Goal: Task Accomplishment & Management: Use online tool/utility

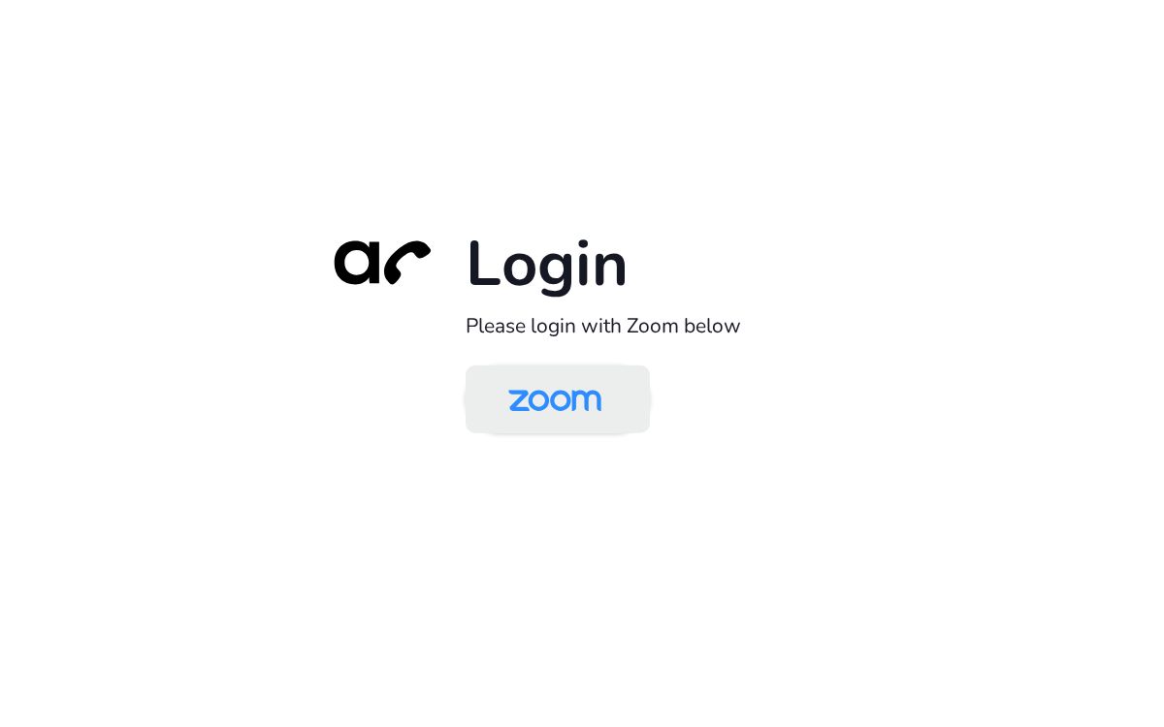
click at [549, 374] on img at bounding box center [555, 401] width 134 height 63
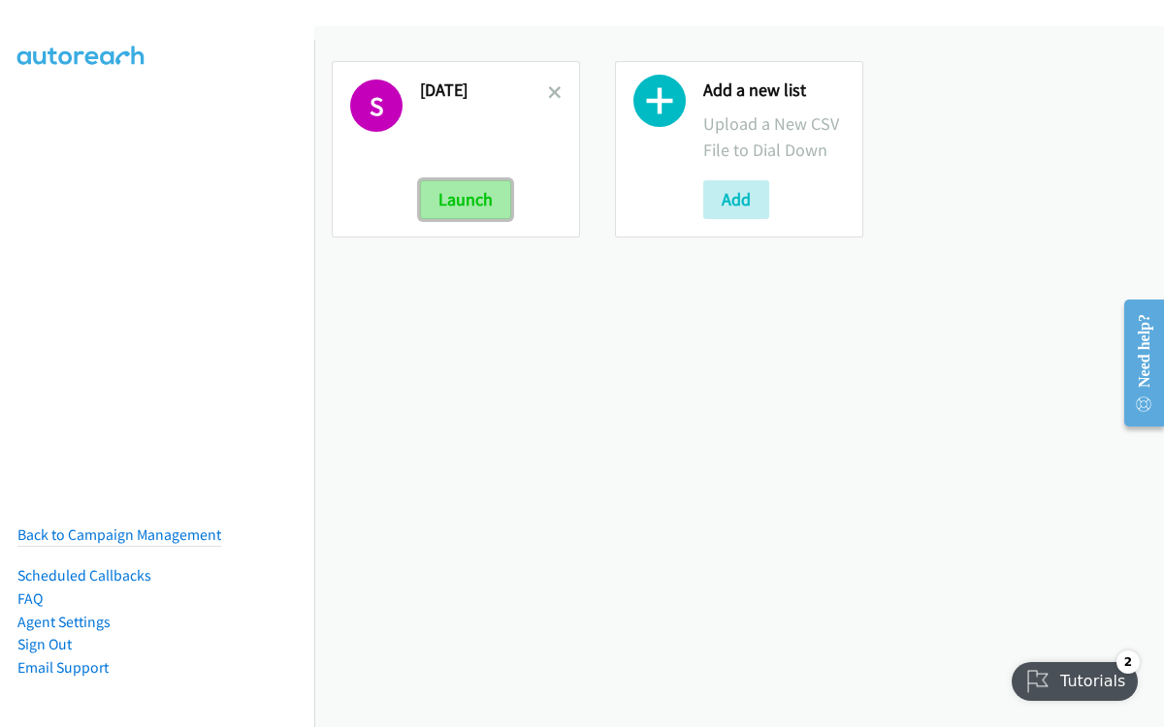
click at [472, 196] on button "Launch" at bounding box center [465, 199] width 91 height 39
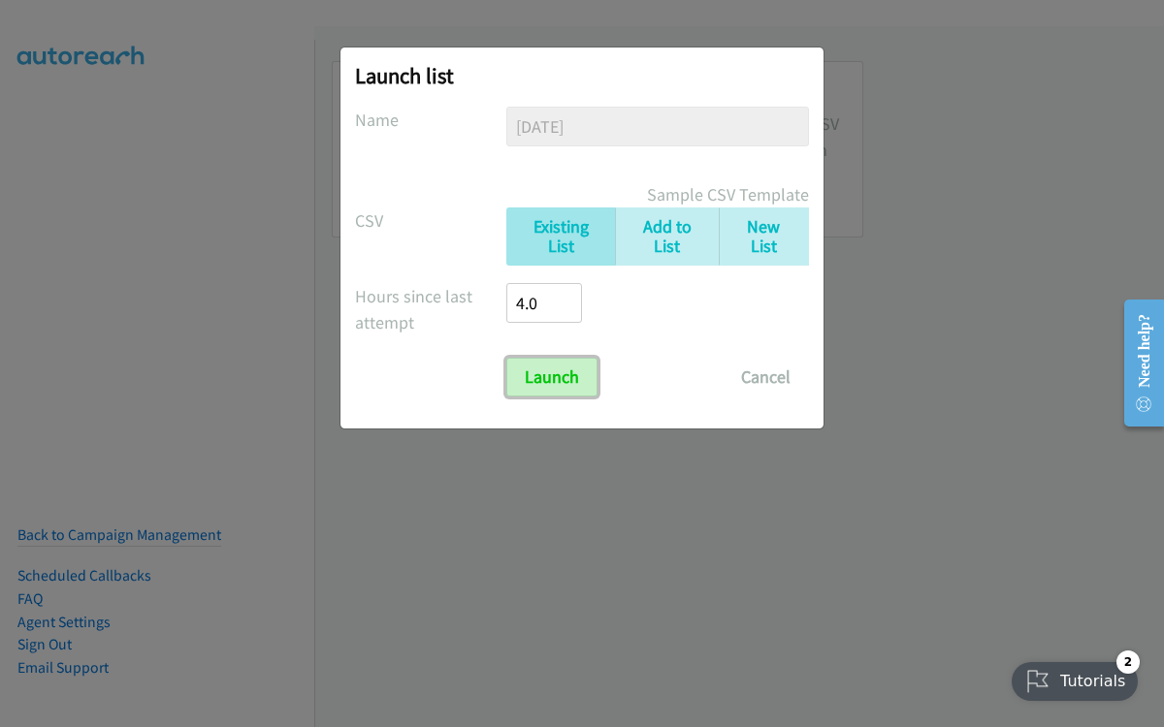
click at [566, 365] on input "Launch" at bounding box center [551, 377] width 91 height 39
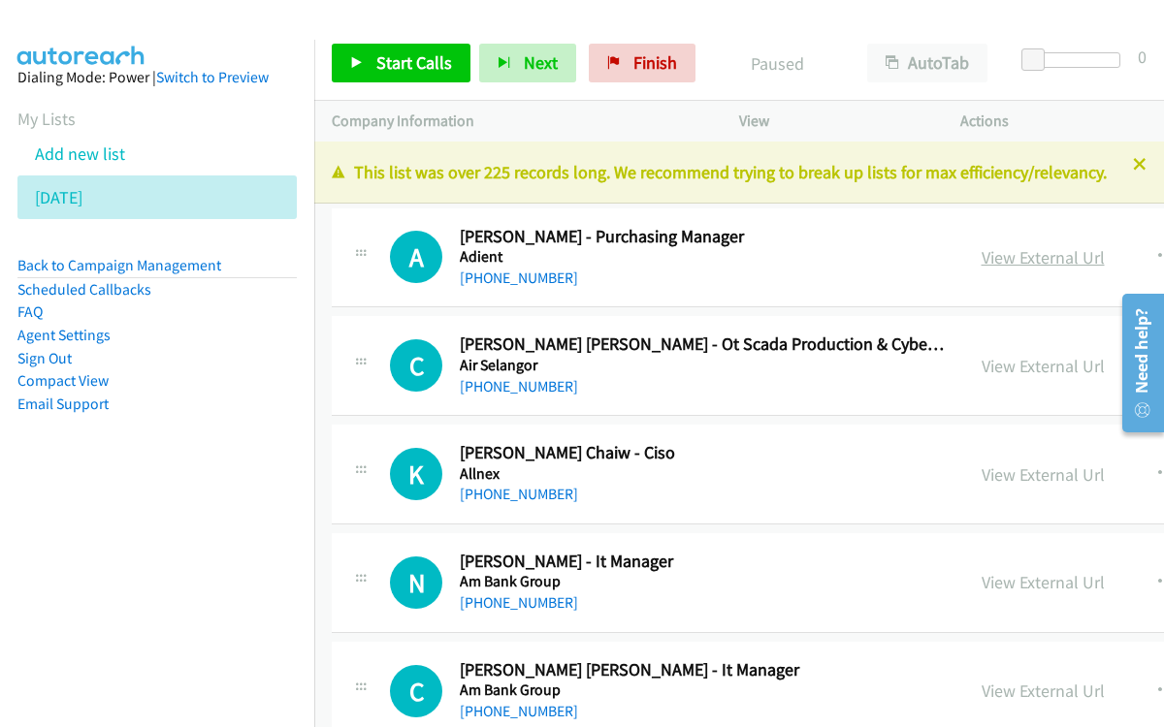
click at [1023, 267] on link "View External Url" at bounding box center [1042, 257] width 123 height 22
